Goal: Task Accomplishment & Management: Manage account settings

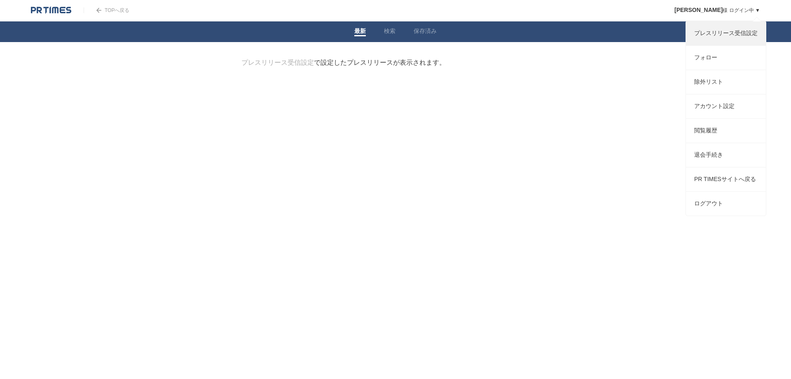
click at [709, 33] on link "プレスリリース受信設定" at bounding box center [726, 33] width 80 height 24
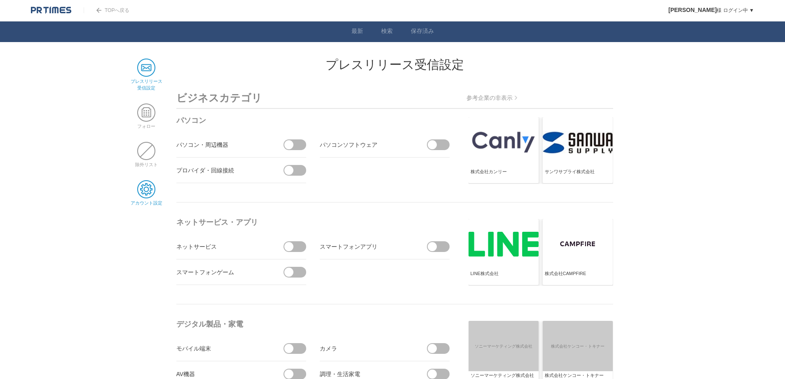
click at [147, 191] on span at bounding box center [146, 189] width 18 height 18
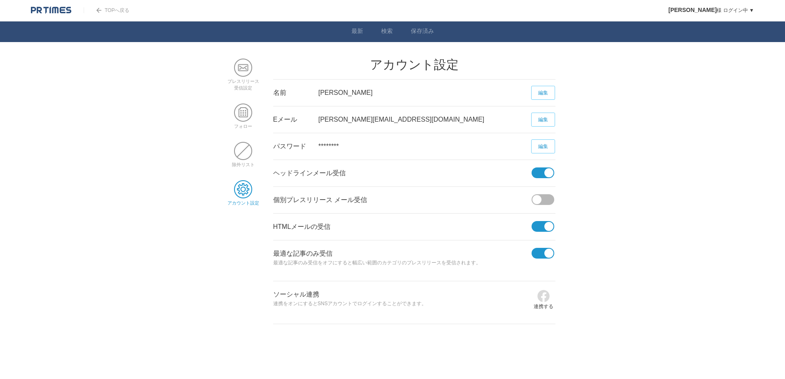
click at [545, 172] on span at bounding box center [548, 172] width 9 height 9
click at [0, 0] on input "checkbox" at bounding box center [0, 0] width 0 height 0
click at [548, 224] on span at bounding box center [548, 226] width 9 height 9
click at [0, 0] on input "checkbox" at bounding box center [0, 0] width 0 height 0
click at [549, 255] on span at bounding box center [548, 252] width 9 height 9
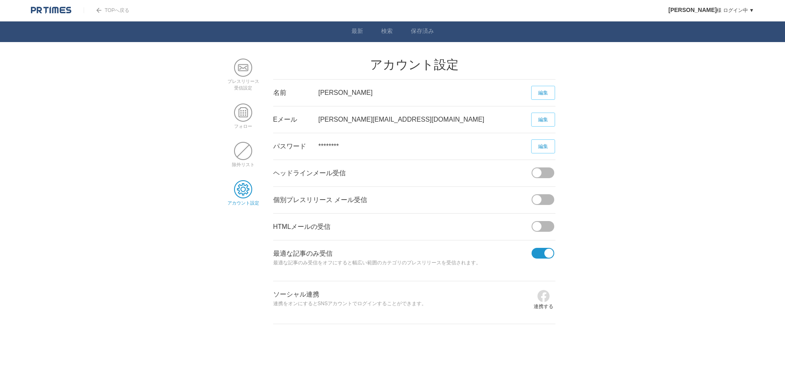
click at [0, 0] on input "checkbox" at bounding box center [0, 0] width 0 height 0
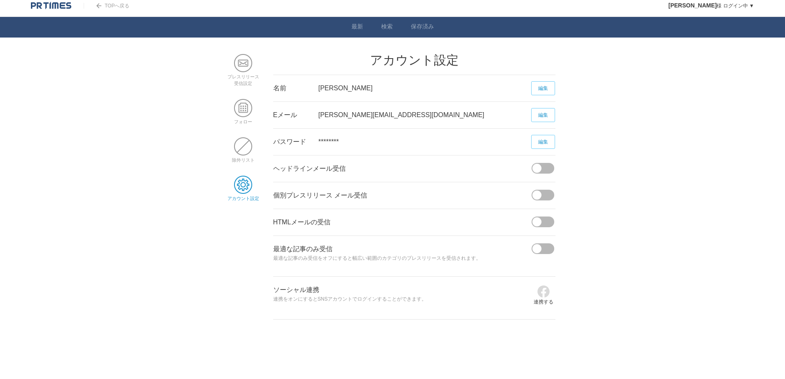
scroll to position [7, 0]
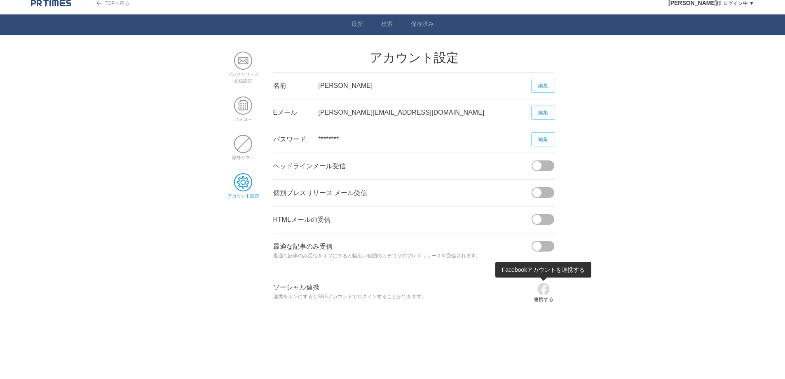
click at [542, 287] on img at bounding box center [543, 288] width 13 height 13
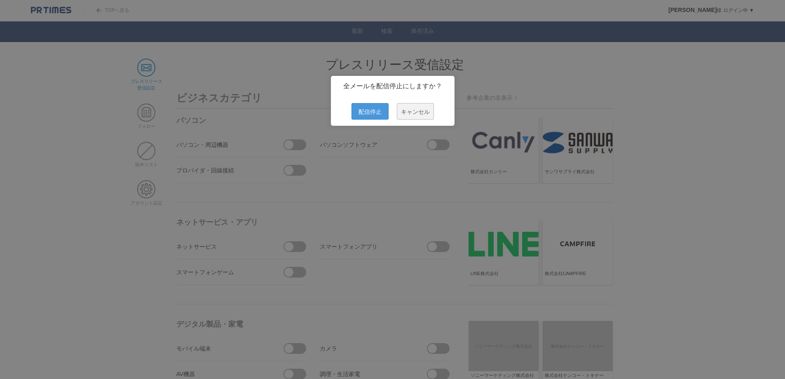
click at [376, 112] on span "配信停止" at bounding box center [369, 111] width 37 height 16
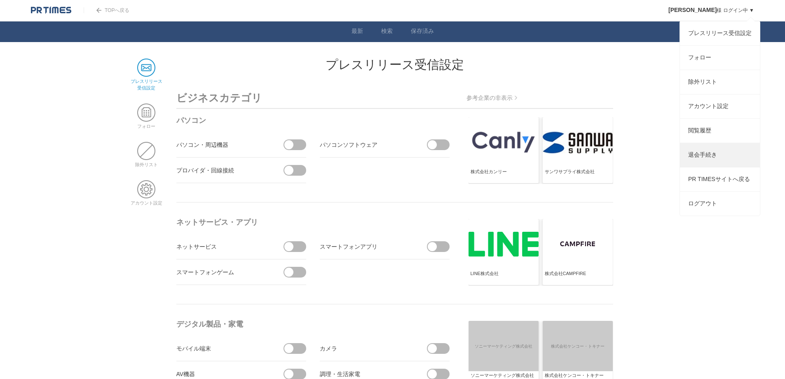
click at [706, 162] on link "退会手続き" at bounding box center [720, 155] width 80 height 24
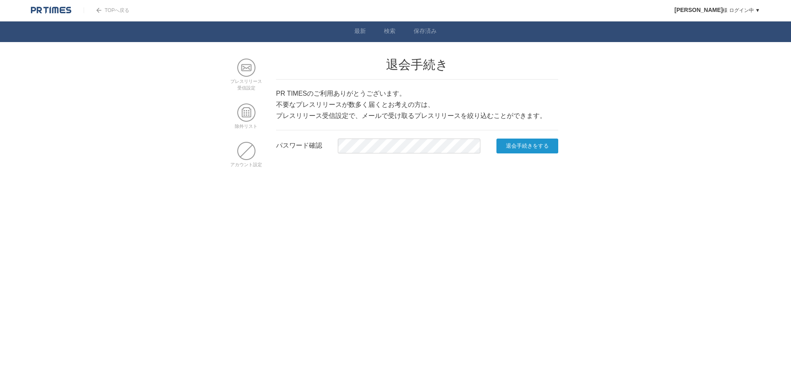
click at [515, 145] on input "退会手続きをする" at bounding box center [527, 145] width 62 height 15
